Goal: Information Seeking & Learning: Find specific fact

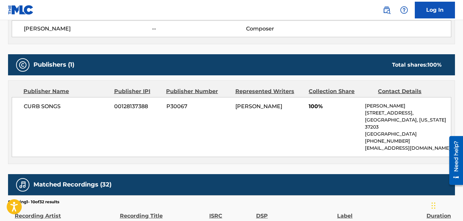
click at [85, 31] on span "[PERSON_NAME]" at bounding box center [88, 29] width 128 height 8
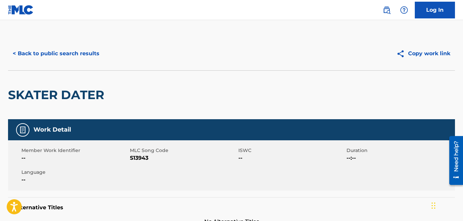
click at [20, 52] on button "< Back to public search results" at bounding box center [56, 53] width 96 height 17
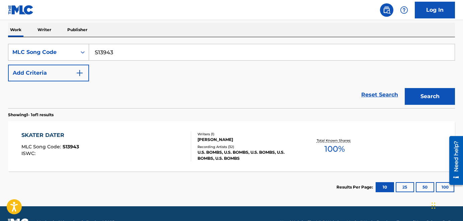
drag, startPoint x: 132, startPoint y: 54, endPoint x: 87, endPoint y: 49, distance: 45.5
click at [87, 49] on div "SearchWithCriteriab1f84a51-2f9c-40fe-8f90-c86cb9348fae MLC Song Code S13943" at bounding box center [231, 52] width 447 height 17
paste input "O0075F"
click at [405, 88] on button "Search" at bounding box center [430, 96] width 50 height 17
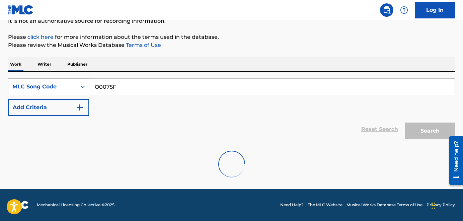
scroll to position [49, 0]
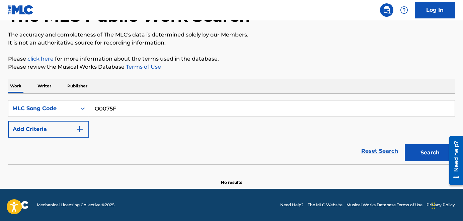
click at [100, 109] on input "O0075F" at bounding box center [272, 109] width 366 height 16
click at [405, 144] on button "Search" at bounding box center [430, 152] width 50 height 17
click at [132, 109] on input "O0075F" at bounding box center [272, 109] width 366 height 16
click at [405, 144] on button "Search" at bounding box center [430, 152] width 50 height 17
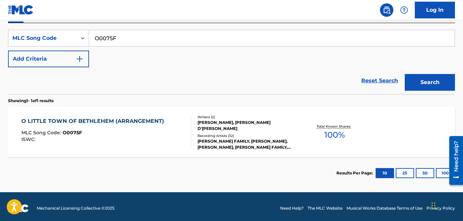
scroll to position [123, 0]
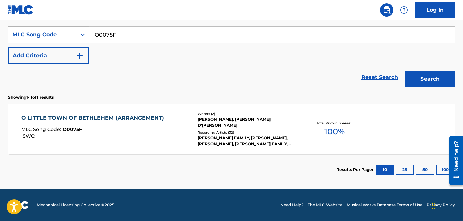
click at [84, 32] on div "SearchWithCriteriab1f84a51-2f9c-40fe-8f90-c86cb9348fae MLC Song Code O0075F" at bounding box center [231, 34] width 447 height 17
paste input "RVBLJA"
click at [405, 71] on button "Search" at bounding box center [430, 79] width 50 height 17
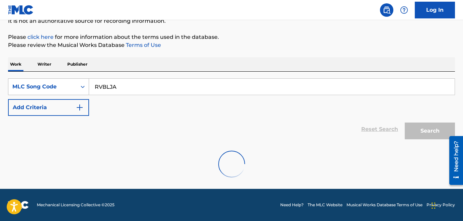
scroll to position [49, 0]
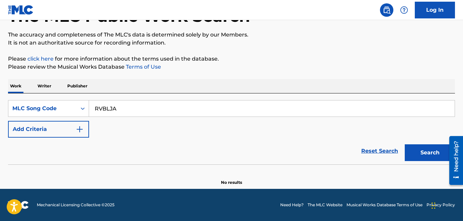
click at [95, 107] on input "RVBLJA" at bounding box center [272, 109] width 366 height 16
click at [405, 144] on button "Search" at bounding box center [430, 152] width 50 height 17
click at [132, 108] on input "RVBLJA" at bounding box center [272, 109] width 366 height 16
click at [405, 144] on button "Search" at bounding box center [430, 152] width 50 height 17
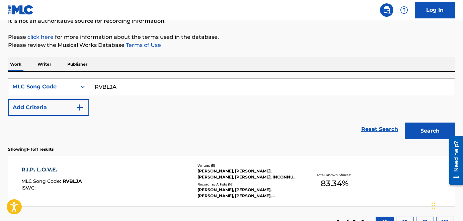
scroll to position [123, 0]
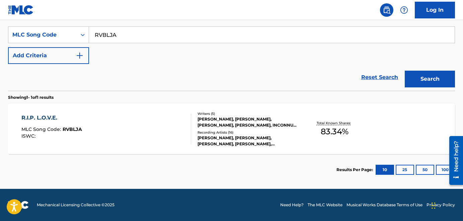
click at [120, 35] on input "RVBLJA" at bounding box center [272, 35] width 366 height 16
drag, startPoint x: 120, startPoint y: 35, endPoint x: 88, endPoint y: 31, distance: 32.4
click at [88, 31] on div "SearchWithCriteriab1f84a51-2f9c-40fe-8f90-c86cb9348fae MLC Song Code RVBLJA" at bounding box center [231, 34] width 447 height 17
paste input "PVAY15"
click at [405, 71] on button "Search" at bounding box center [430, 79] width 50 height 17
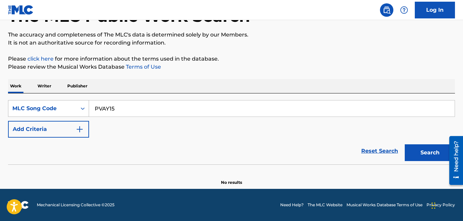
scroll to position [49, 0]
click at [123, 109] on input "PVAY15" at bounding box center [272, 109] width 366 height 16
type input "PVAY15"
click at [405, 144] on button "Search" at bounding box center [430, 152] width 50 height 17
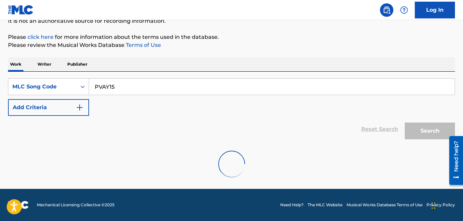
scroll to position [123, 0]
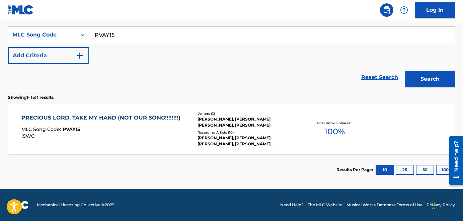
click at [141, 117] on div "PRECIOUS LORD, TAKE MY HAND (NOT OUR SONG!!!!!!!!)" at bounding box center [102, 118] width 163 height 8
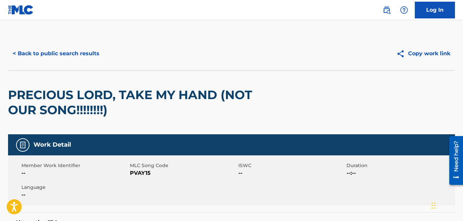
click at [15, 53] on button "< Back to public search results" at bounding box center [56, 53] width 96 height 17
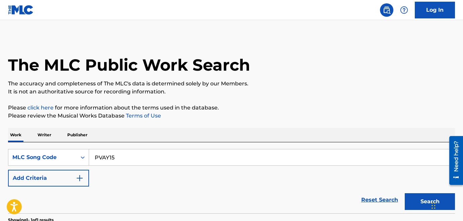
scroll to position [105, 0]
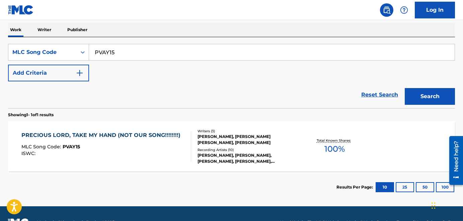
click at [132, 52] on input "PVAY15" at bounding box center [272, 52] width 366 height 16
drag, startPoint x: 132, startPoint y: 52, endPoint x: 83, endPoint y: 46, distance: 49.0
click at [83, 46] on div "SearchWithCriteriab1f84a51-2f9c-40fe-8f90-c86cb9348fae MLC Song Code PVAY15" at bounding box center [231, 52] width 447 height 17
paste input "MH2RR9"
click at [405, 88] on button "Search" at bounding box center [430, 96] width 50 height 17
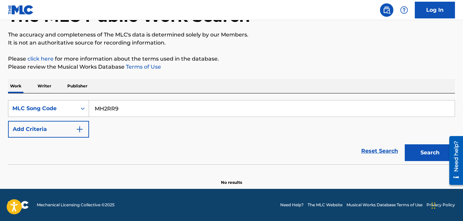
scroll to position [49, 0]
click at [405, 144] on button "Search" at bounding box center [430, 152] width 50 height 17
click at [100, 108] on input "MH2RR9" at bounding box center [272, 109] width 366 height 16
click at [128, 109] on input "MH2RR9" at bounding box center [272, 109] width 366 height 16
click at [405, 144] on button "Search" at bounding box center [430, 152] width 50 height 17
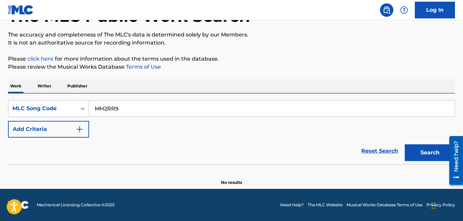
click at [100, 111] on input "MH2RR9" at bounding box center [272, 109] width 366 height 16
type input "MH2RR9"
click at [405, 144] on button "Search" at bounding box center [430, 152] width 50 height 17
click at [82, 107] on icon "Search Form" at bounding box center [82, 108] width 7 height 7
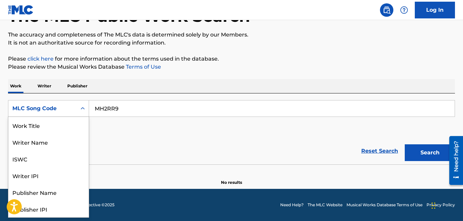
scroll to position [34, 0]
click at [53, 207] on div "MLC Song Code" at bounding box center [48, 209] width 80 height 17
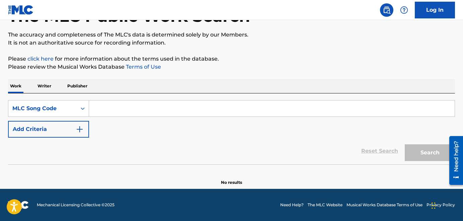
click at [117, 109] on input "Search Form" at bounding box center [272, 109] width 366 height 16
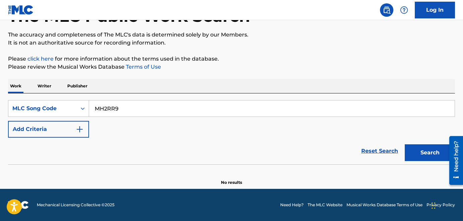
click at [405, 144] on button "Search" at bounding box center [430, 152] width 50 height 17
click at [96, 109] on input "MH2RR9" at bounding box center [272, 109] width 366 height 16
click at [131, 110] on input "MH2RR9" at bounding box center [272, 109] width 366 height 16
drag, startPoint x: 132, startPoint y: 110, endPoint x: 83, endPoint y: 106, distance: 49.4
click at [83, 106] on div "SearchWithCriteriaaed6f374-ae20-4588-bb54-2d04c2a04e76 MLC Song Code MH2RR9" at bounding box center [231, 108] width 447 height 17
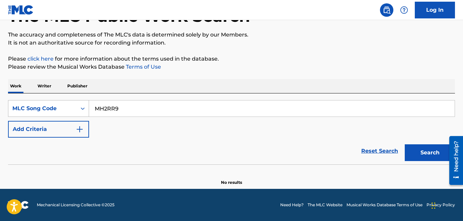
paste input "I8218L"
click at [405, 144] on button "Search" at bounding box center [430, 152] width 50 height 17
drag, startPoint x: 95, startPoint y: 106, endPoint x: 97, endPoint y: 114, distance: 8.2
click at [96, 108] on input "I8218L" at bounding box center [272, 109] width 366 height 16
click at [132, 109] on input "I8218L" at bounding box center [272, 109] width 366 height 16
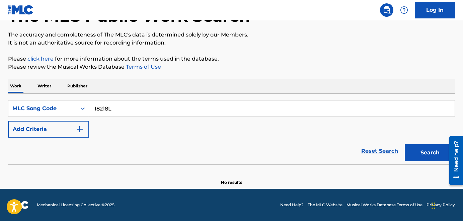
click at [405, 144] on button "Search" at bounding box center [430, 152] width 50 height 17
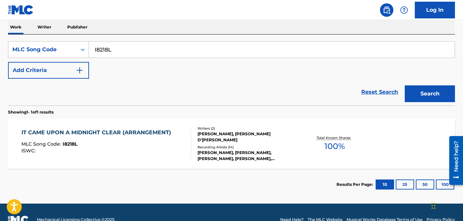
scroll to position [108, 0]
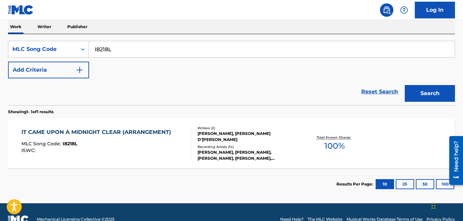
drag, startPoint x: 114, startPoint y: 49, endPoint x: 93, endPoint y: 47, distance: 20.8
click at [93, 47] on input "I8218L" at bounding box center [272, 49] width 366 height 16
click at [113, 47] on input "I8218L" at bounding box center [272, 49] width 366 height 16
drag, startPoint x: 116, startPoint y: 49, endPoint x: 85, endPoint y: 46, distance: 31.4
click at [85, 46] on div "SearchWithCriteriaaed6f374-ae20-4588-bb54-2d04c2a04e76 MLC Song Code I8218L" at bounding box center [231, 49] width 447 height 17
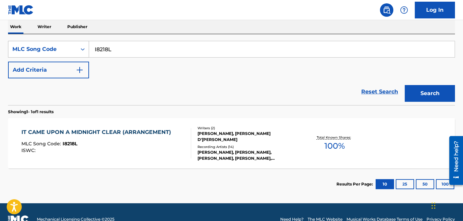
paste input "GV9EYK"
click at [405, 85] on button "Search" at bounding box center [430, 93] width 50 height 17
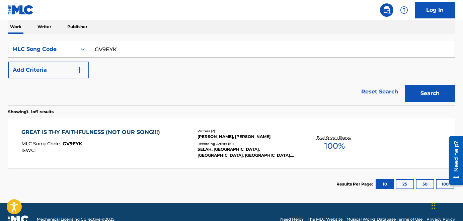
drag, startPoint x: 132, startPoint y: 50, endPoint x: 86, endPoint y: 46, distance: 46.7
click at [86, 46] on div "SearchWithCriteriaaed6f374-ae20-4588-bb54-2d04c2a04e76 MLC Song Code GV9EYK" at bounding box center [231, 49] width 447 height 17
paste input "I55030"
click at [405, 85] on button "Search" at bounding box center [430, 93] width 50 height 17
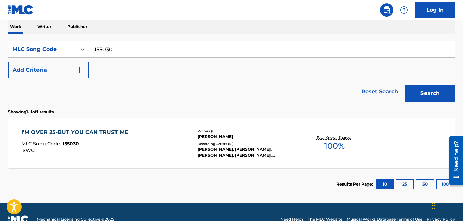
click at [405, 85] on button "Search" at bounding box center [430, 93] width 50 height 17
drag, startPoint x: 115, startPoint y: 50, endPoint x: 88, endPoint y: 46, distance: 26.8
click at [88, 46] on div "SearchWithCriteriaaed6f374-ae20-4588-bb54-2d04c2a04e76 MLC Song Code I55030" at bounding box center [231, 49] width 447 height 17
paste input "51P"
click at [405, 85] on button "Search" at bounding box center [430, 93] width 50 height 17
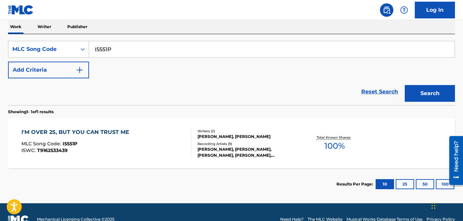
scroll to position [123, 0]
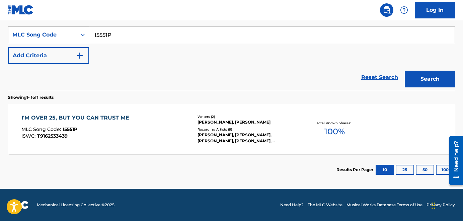
drag, startPoint x: 118, startPoint y: 32, endPoint x: 86, endPoint y: 30, distance: 32.3
click at [86, 30] on div "SearchWithCriteriaaed6f374-ae20-4588-bb54-2d04c2a04e76 MLC Song Code I5551P" at bounding box center [231, 34] width 447 height 17
paste input "JV91TY"
click at [405, 71] on button "Search" at bounding box center [430, 79] width 50 height 17
drag, startPoint x: 122, startPoint y: 37, endPoint x: 95, endPoint y: 33, distance: 26.8
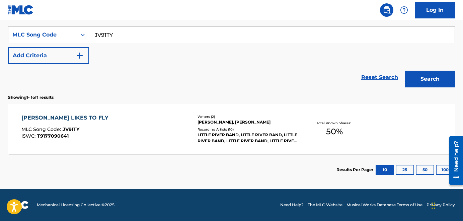
click at [95, 33] on input "JV91TY" at bounding box center [272, 35] width 366 height 16
paste input "SD3GWK"
click at [405, 71] on button "Search" at bounding box center [430, 79] width 50 height 17
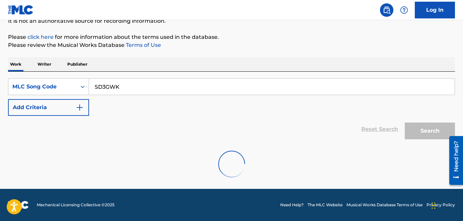
scroll to position [49, 0]
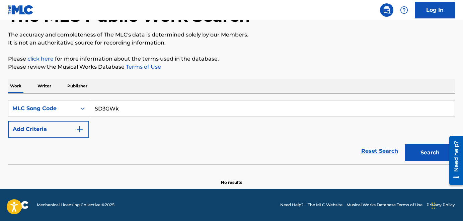
click at [405, 144] on button "Search" at bounding box center [430, 152] width 50 height 17
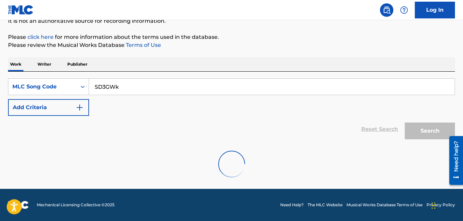
scroll to position [123, 0]
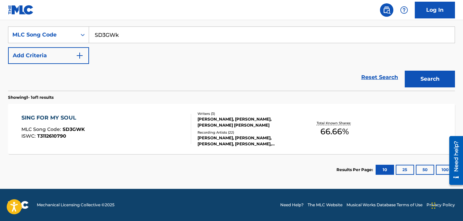
drag, startPoint x: 135, startPoint y: 34, endPoint x: 93, endPoint y: 33, distance: 41.2
click at [94, 33] on input "SD3GWk" at bounding box center [272, 35] width 366 height 16
paste input "BVAVZM"
click at [405, 71] on button "Search" at bounding box center [430, 79] width 50 height 17
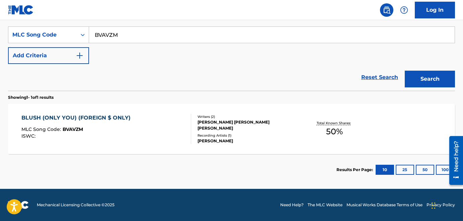
drag, startPoint x: 124, startPoint y: 34, endPoint x: 92, endPoint y: 33, distance: 32.2
click at [92, 33] on input "BVAVZM" at bounding box center [272, 35] width 366 height 16
paste input "AVBU5L"
click at [405, 71] on button "Search" at bounding box center [430, 79] width 50 height 17
drag, startPoint x: 134, startPoint y: 38, endPoint x: 72, endPoint y: 33, distance: 62.6
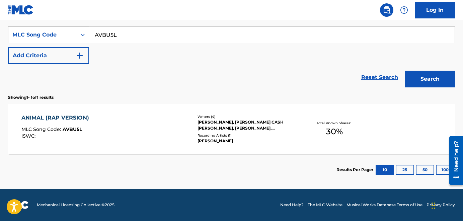
click at [72, 33] on div "SearchWithCriteriaaed6f374-ae20-4588-bb54-2d04c2a04e76 MLC Song Code AVBU5L" at bounding box center [231, 34] width 447 height 17
paste input "I2983F"
type input "I2983F"
click at [405, 71] on button "Search" at bounding box center [430, 79] width 50 height 17
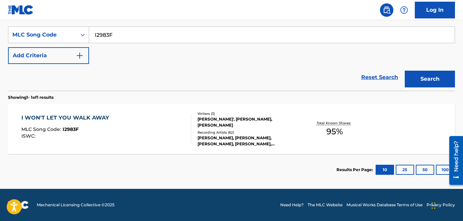
click at [42, 117] on div "I WON'T LET YOU WALK AWAY" at bounding box center [66, 118] width 91 height 8
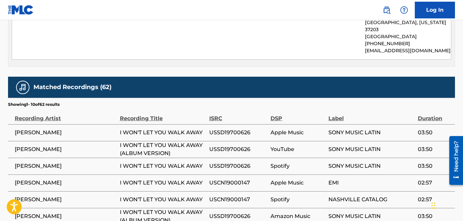
scroll to position [587, 0]
